Goal: Task Accomplishment & Management: Use online tool/utility

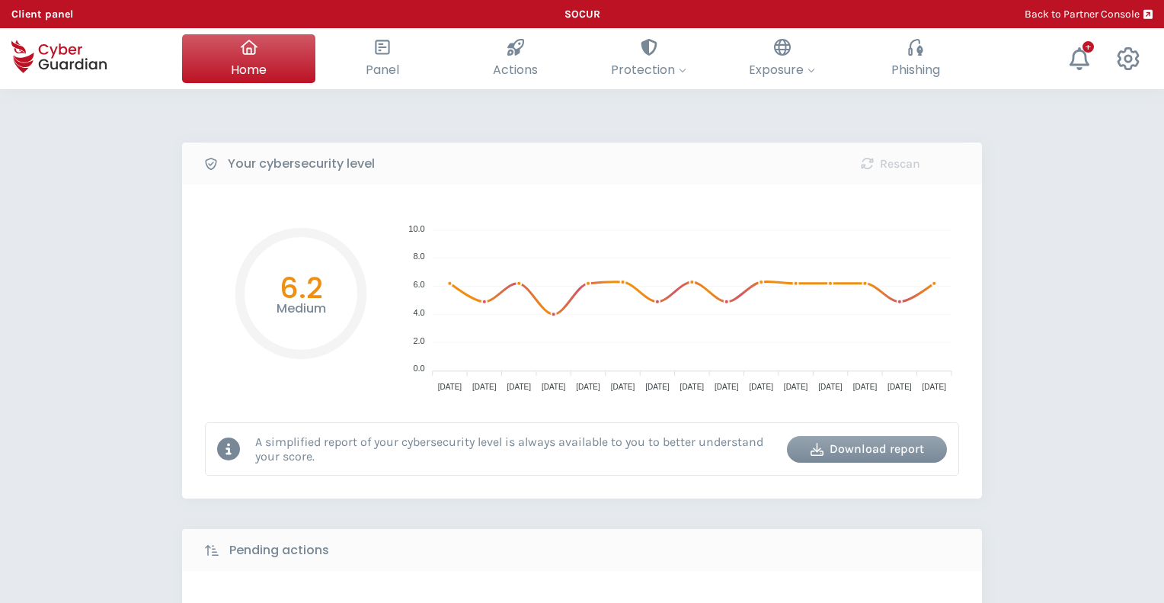
select select "English"
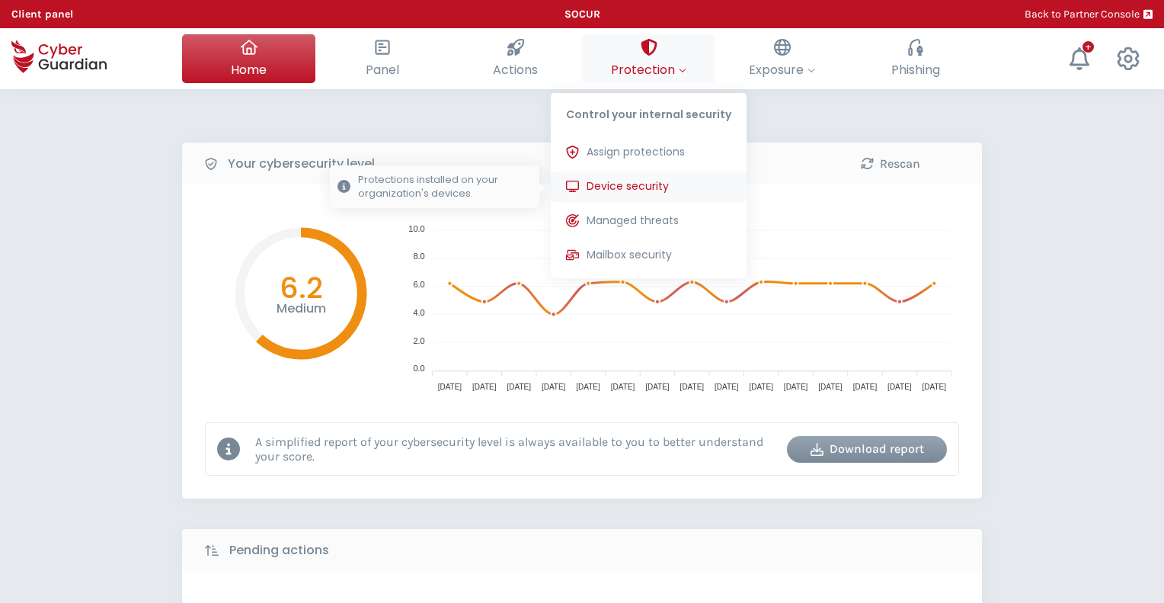
click at [643, 184] on span "Device security" at bounding box center [628, 186] width 82 height 16
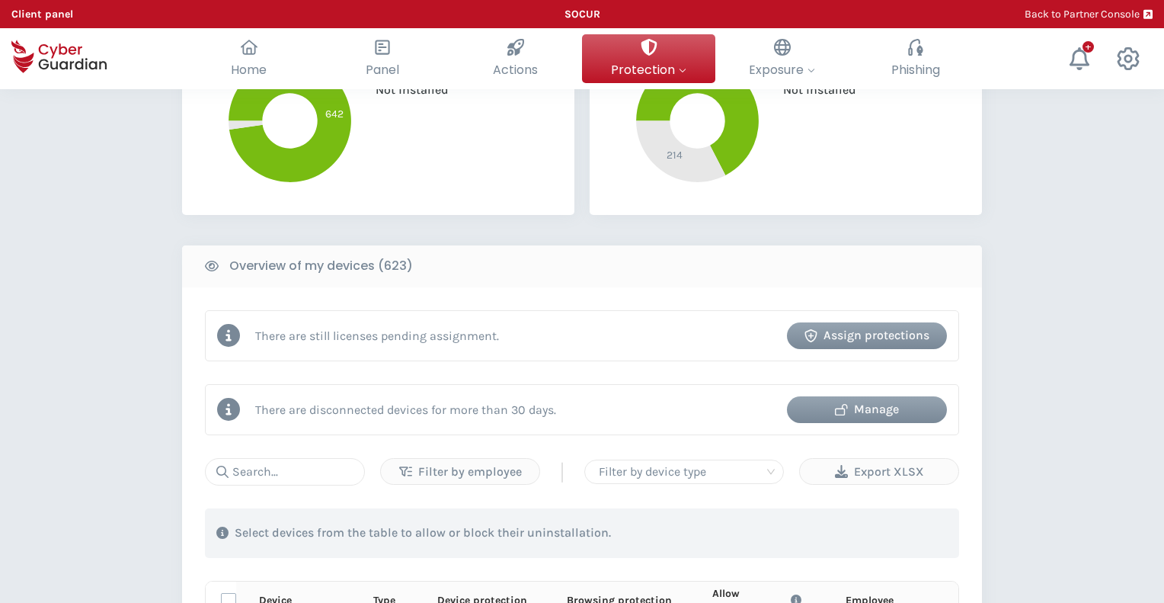
scroll to position [457, 0]
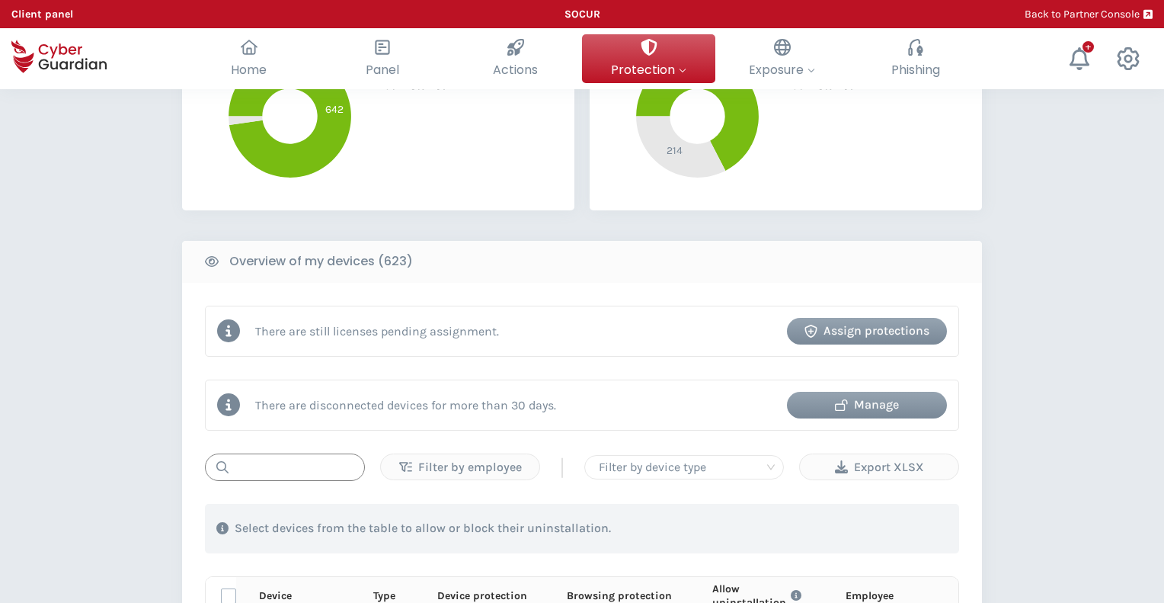
click at [304, 463] on input "text" at bounding box center [285, 466] width 160 height 27
paste input "PROD-TDATA-JB"
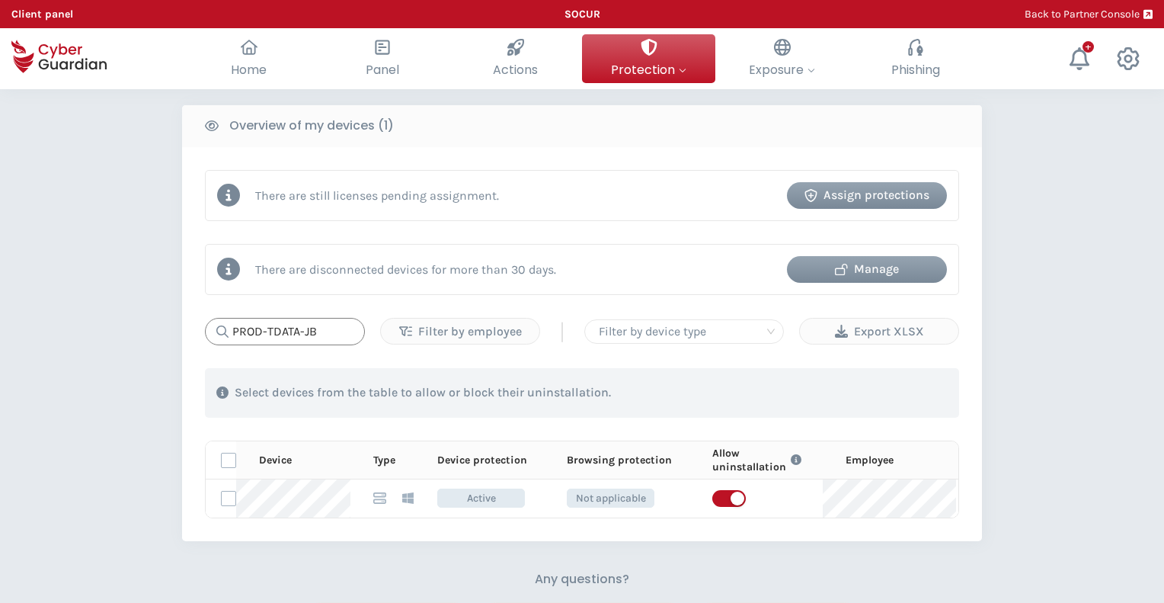
scroll to position [686, 0]
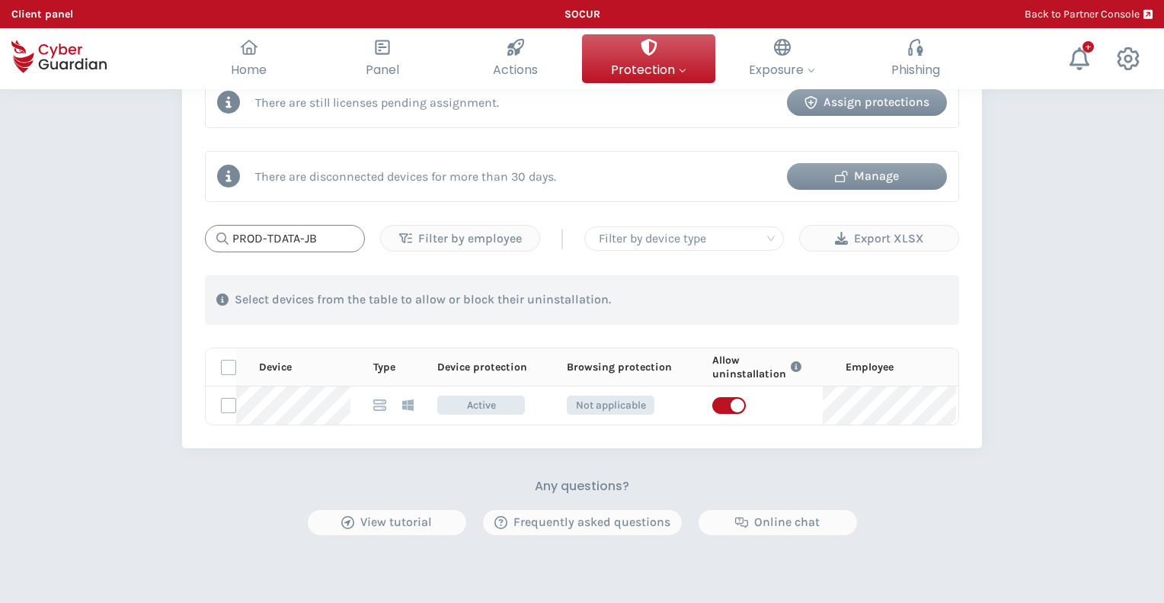
type input "PROD-TDATA-JB"
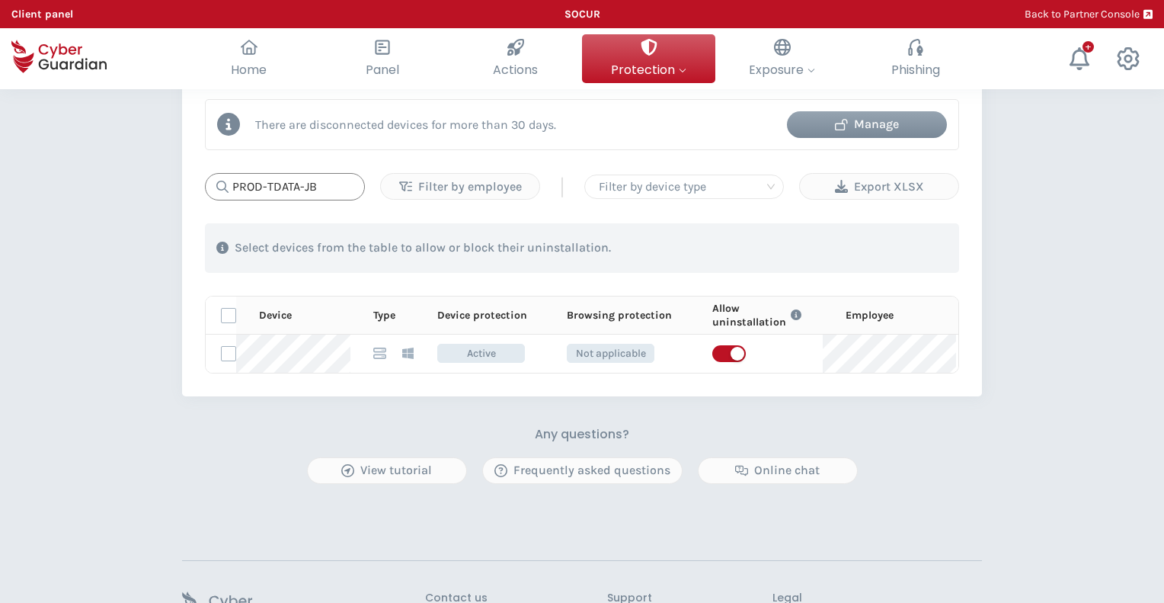
scroll to position [762, 0]
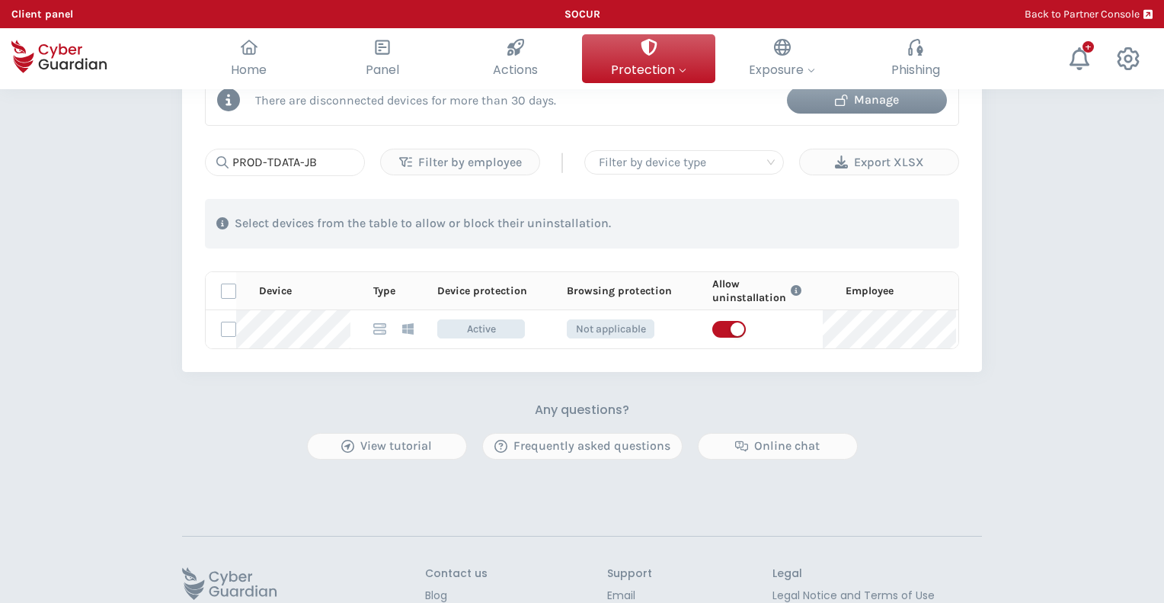
click at [136, 304] on div "PROTECTION > Device security How does it work? Add employees Install the protec…" at bounding box center [582, 12] width 1164 height 1370
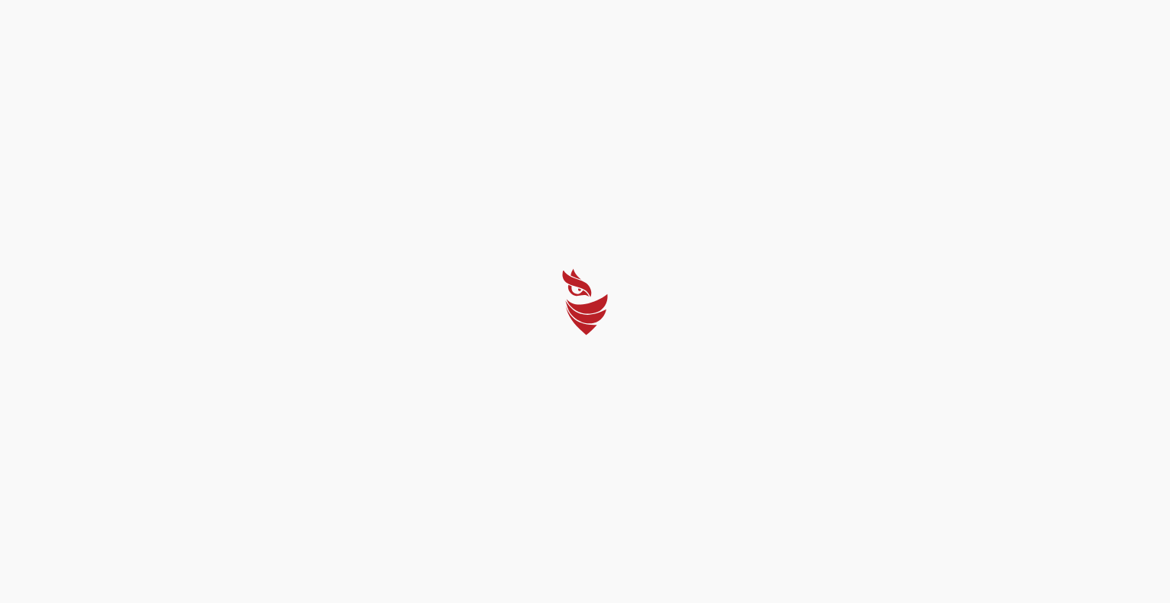
select select "English"
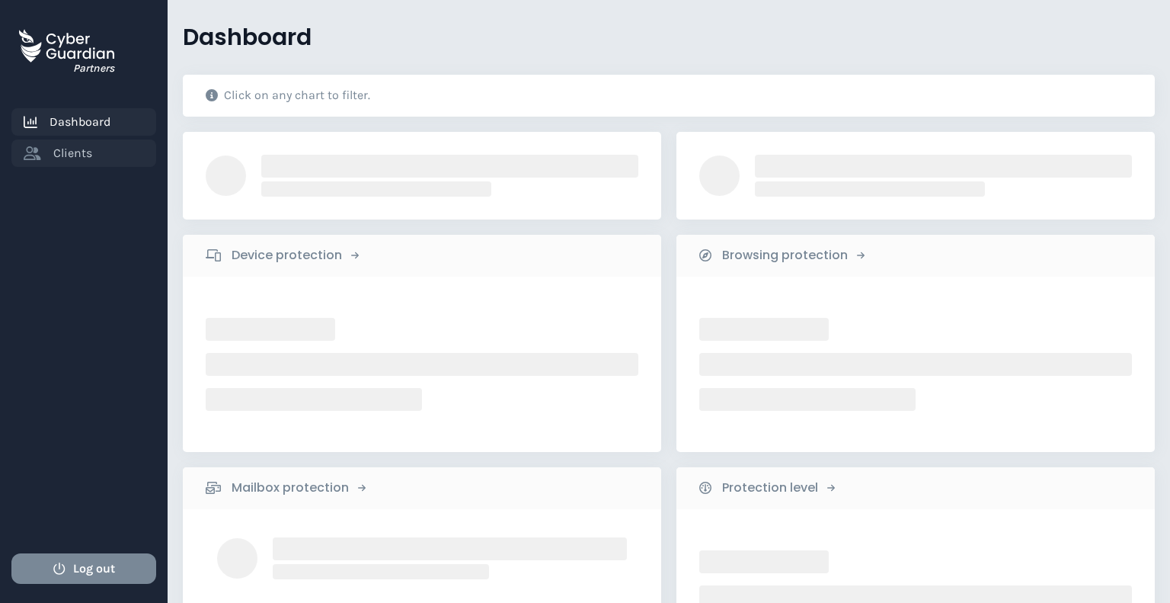
click at [76, 148] on span "Clients" at bounding box center [72, 153] width 39 height 18
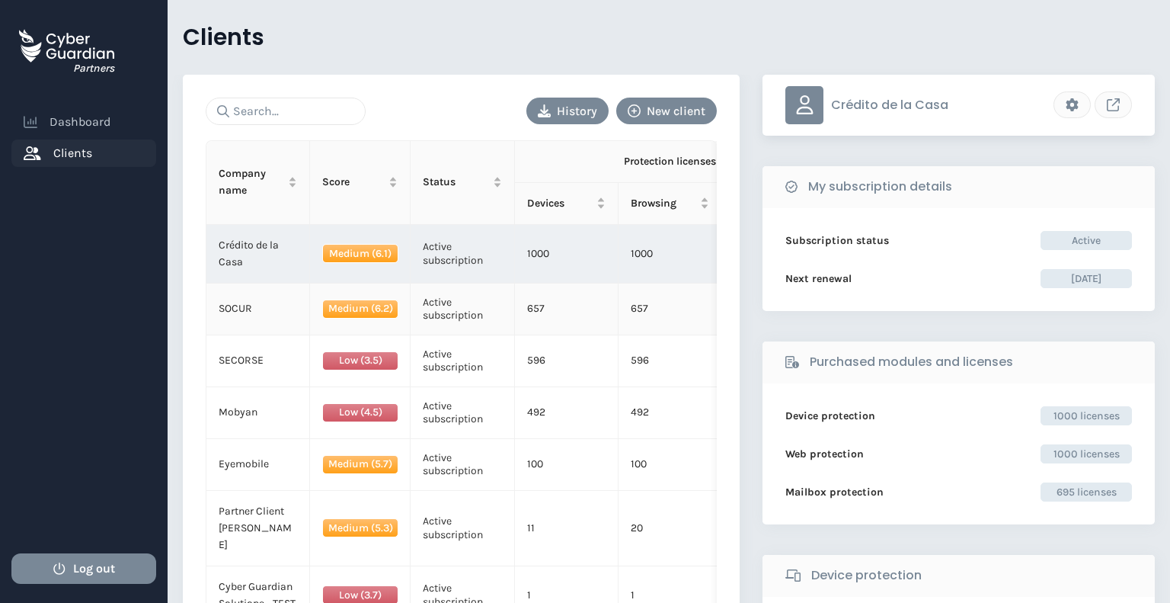
click at [266, 306] on td "SOCUR" at bounding box center [258, 309] width 104 height 52
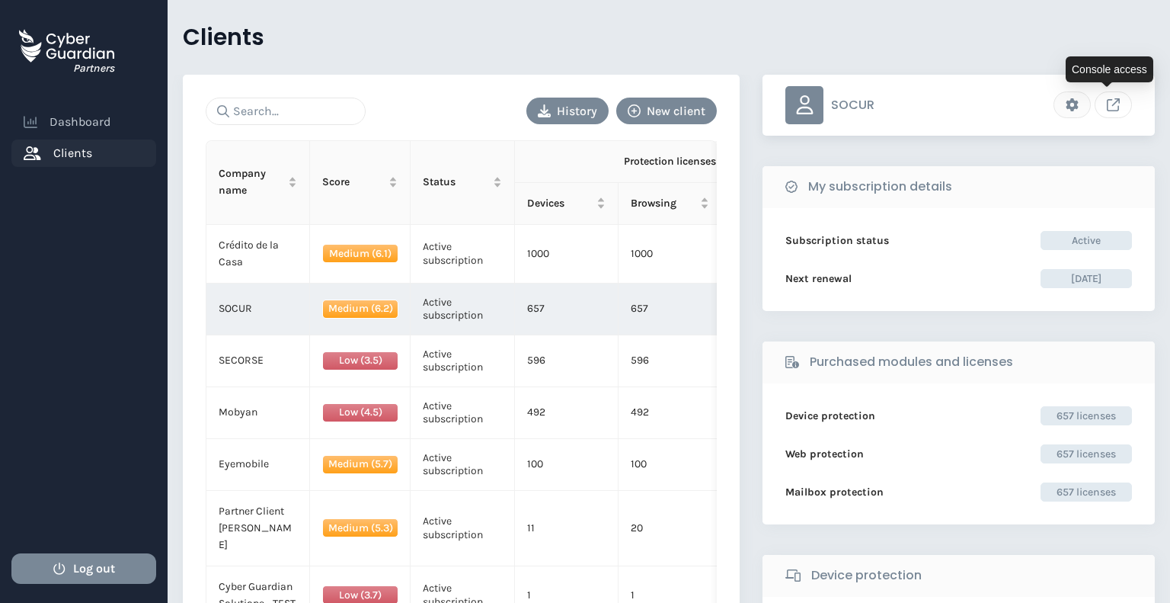
click at [1116, 107] on button "Link to client console" at bounding box center [1113, 104] width 37 height 27
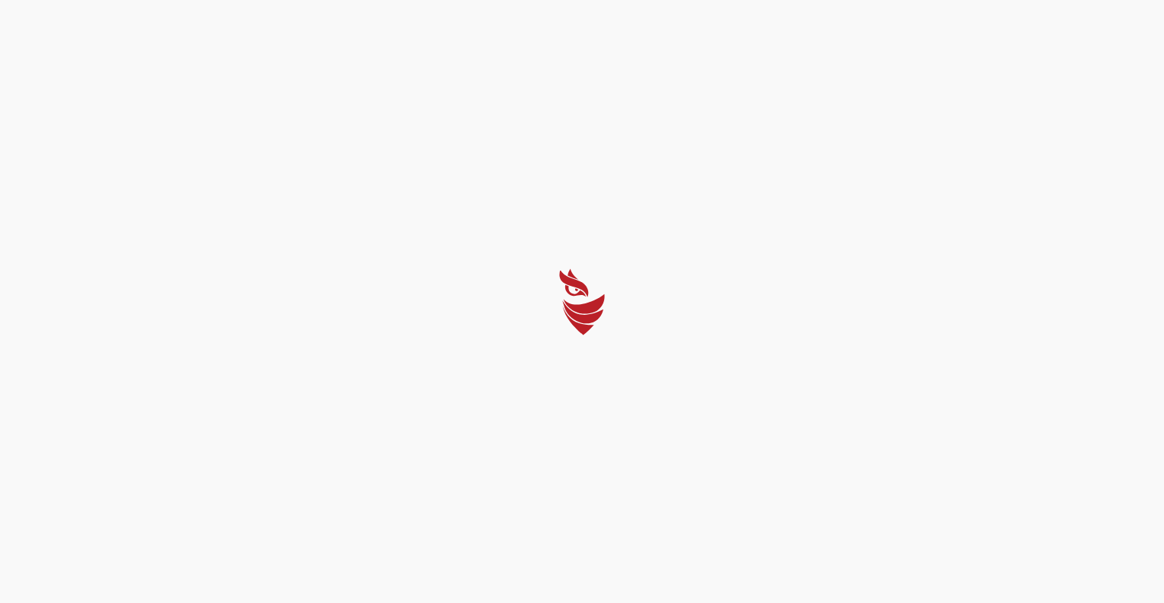
select select "English"
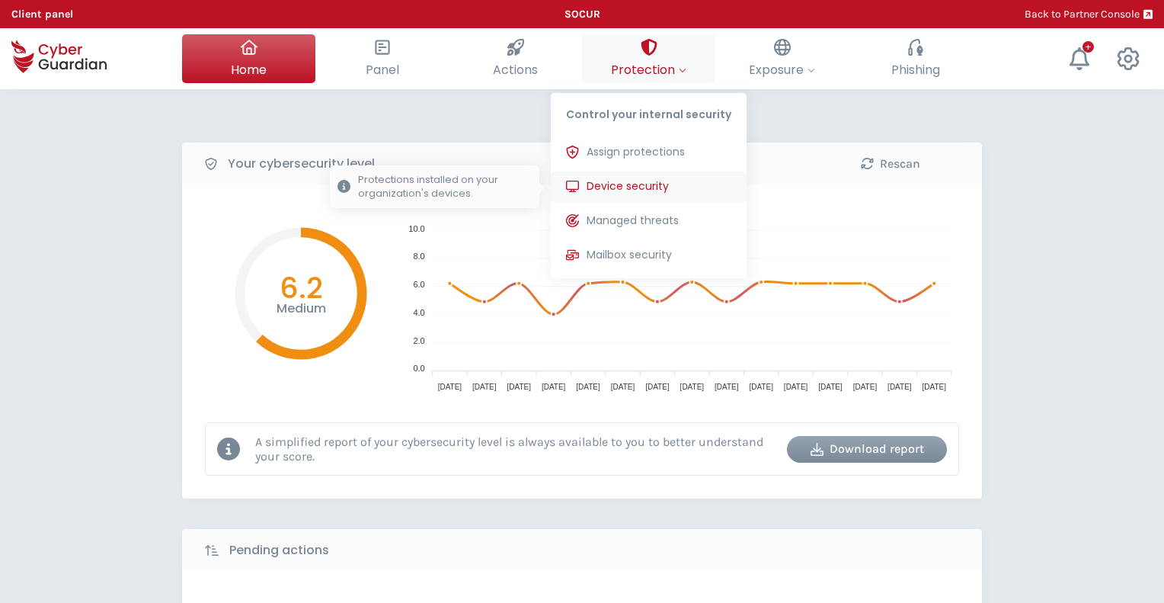
click at [634, 179] on span "Device security" at bounding box center [628, 186] width 82 height 16
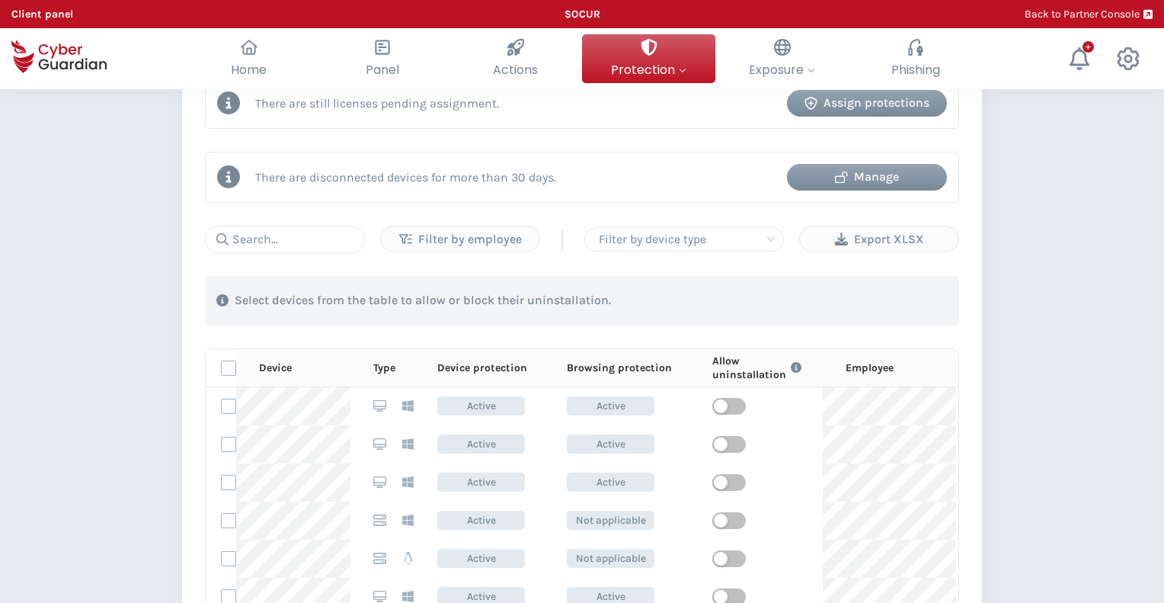
scroll to position [686, 0]
click at [303, 237] on input "text" at bounding box center [285, 238] width 160 height 27
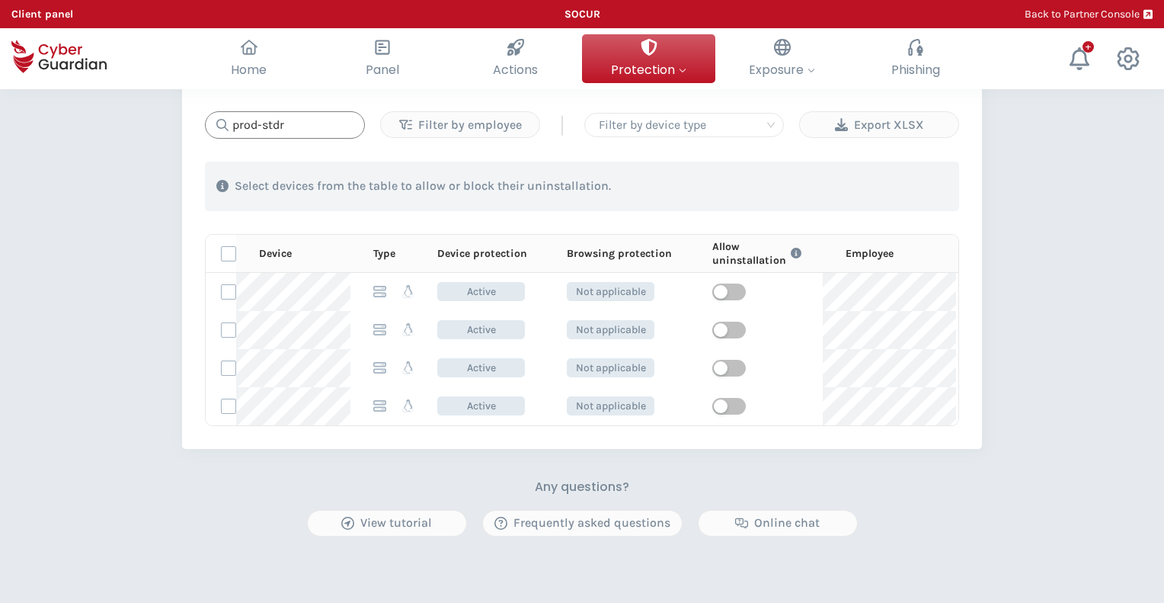
scroll to position [838, 0]
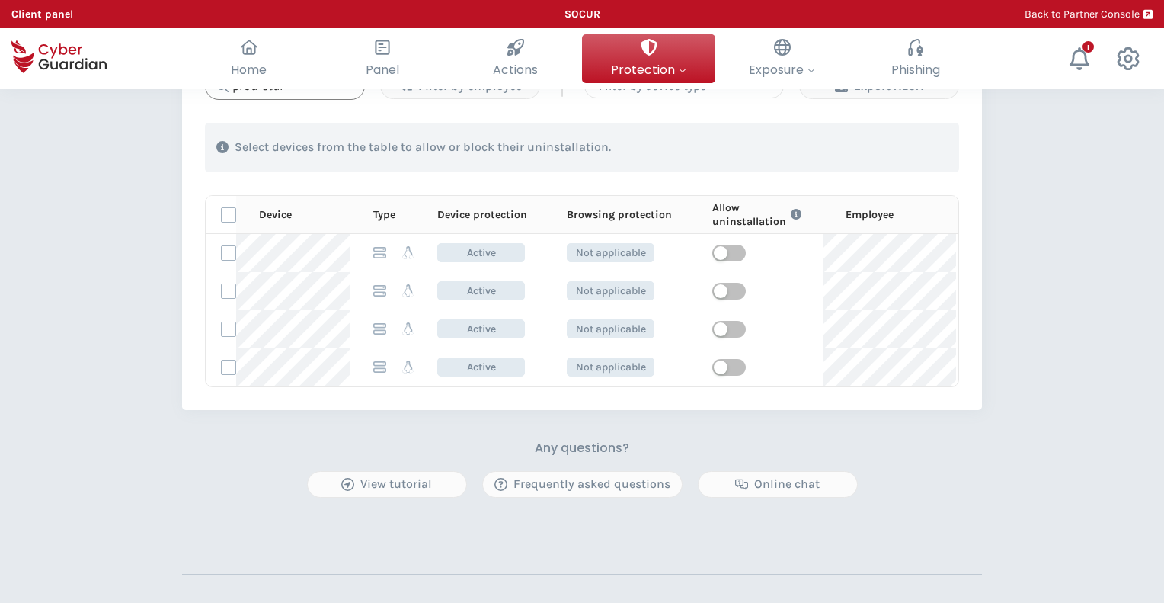
type input "prod-stdr"
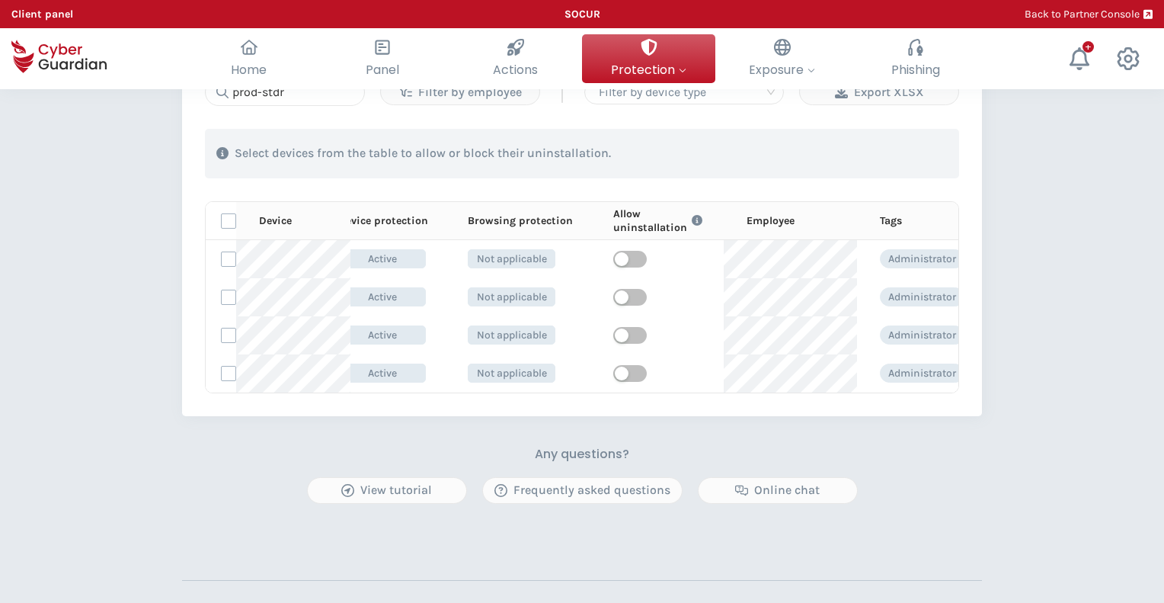
scroll to position [0, 0]
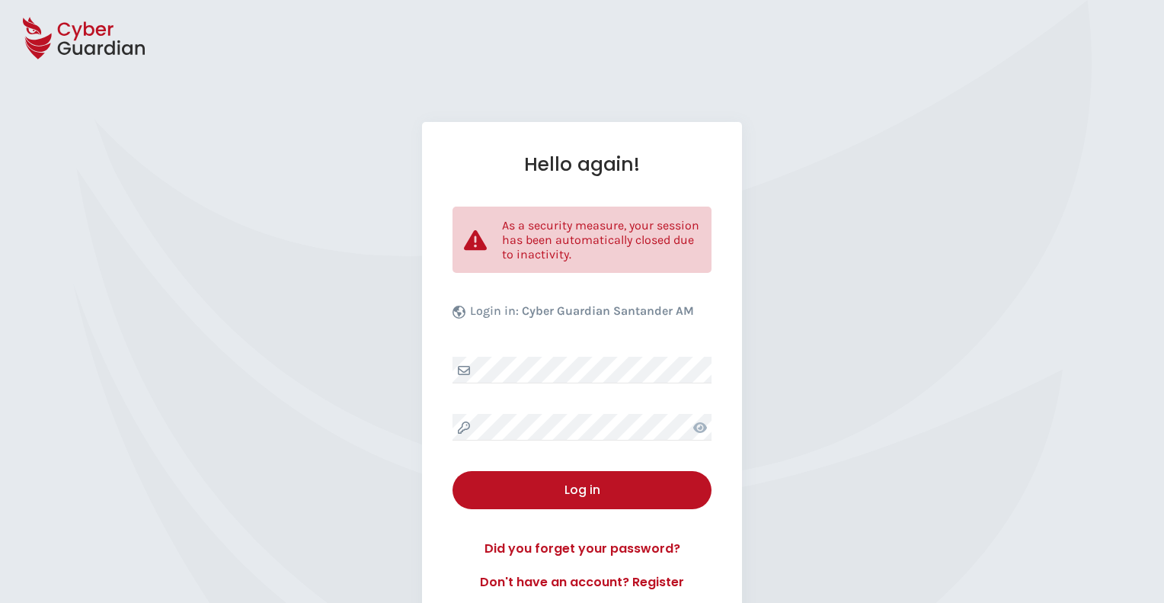
select select "English"
